Goal: Find specific page/section: Find specific page/section

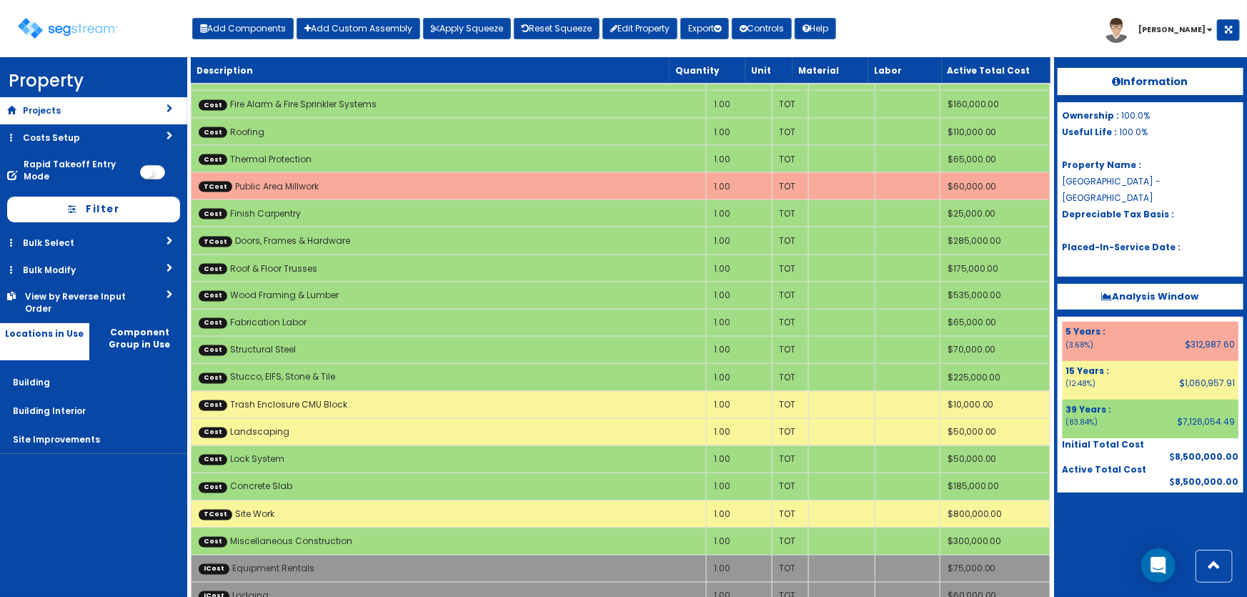
scroll to position [1099, 0]
click at [371, 6] on nav "Toggle navigation Add Components Add Custom Assembly Apply Squeeze Reset Squeez…" at bounding box center [623, 28] width 1247 height 57
click at [71, 31] on img at bounding box center [68, 28] width 100 height 21
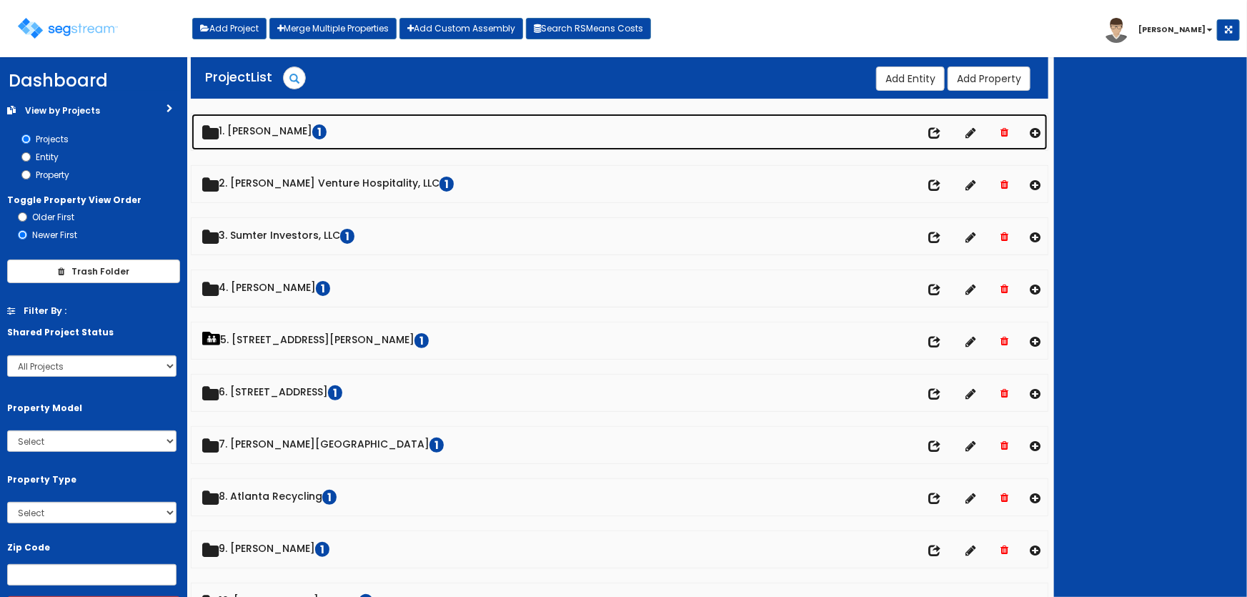
click at [278, 136] on link "1. [PERSON_NAME] 1" at bounding box center [620, 132] width 857 height 36
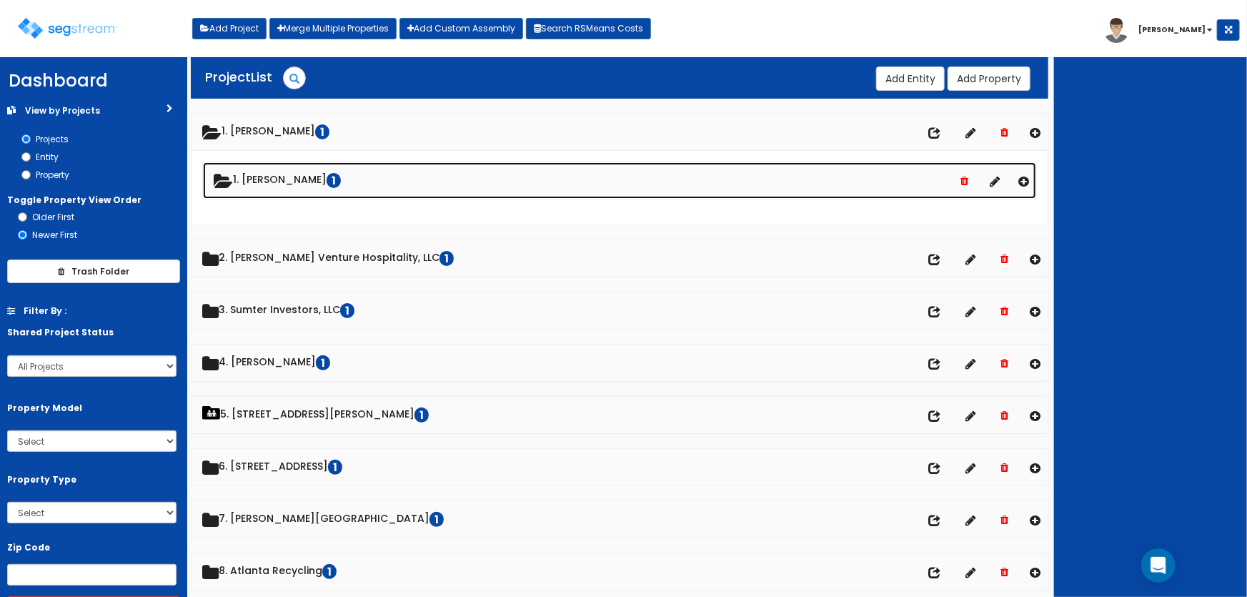
click at [277, 175] on link "1. [PERSON_NAME] 1" at bounding box center [620, 180] width 834 height 36
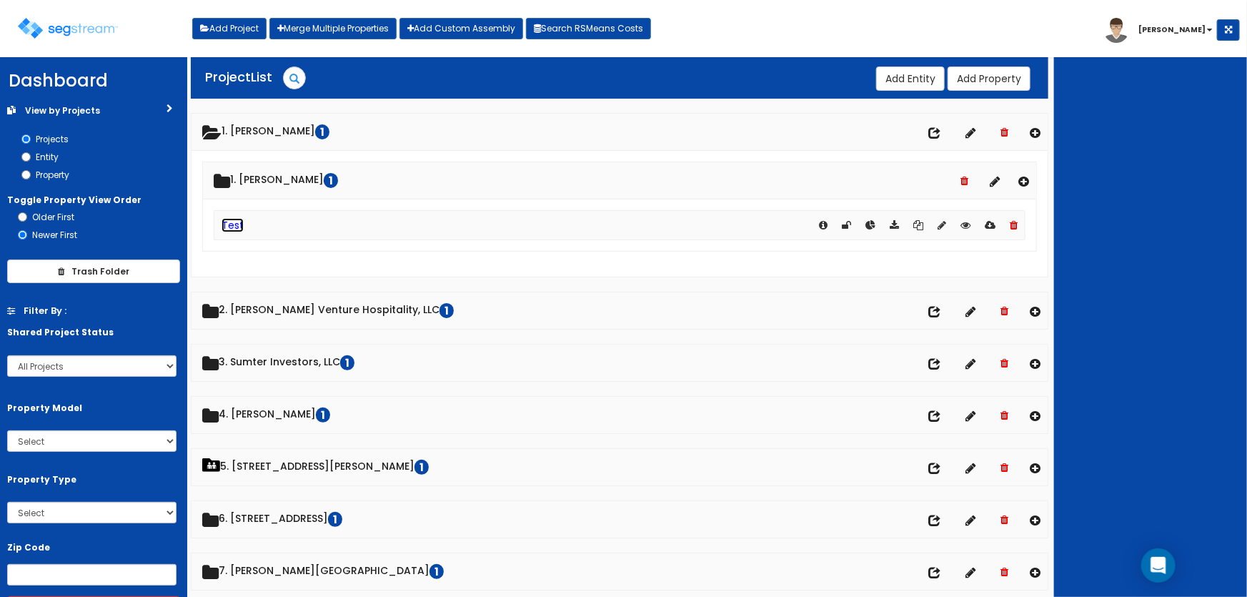
click at [237, 226] on link "Test" at bounding box center [233, 225] width 22 height 14
